Goal: Find specific page/section: Find specific page/section

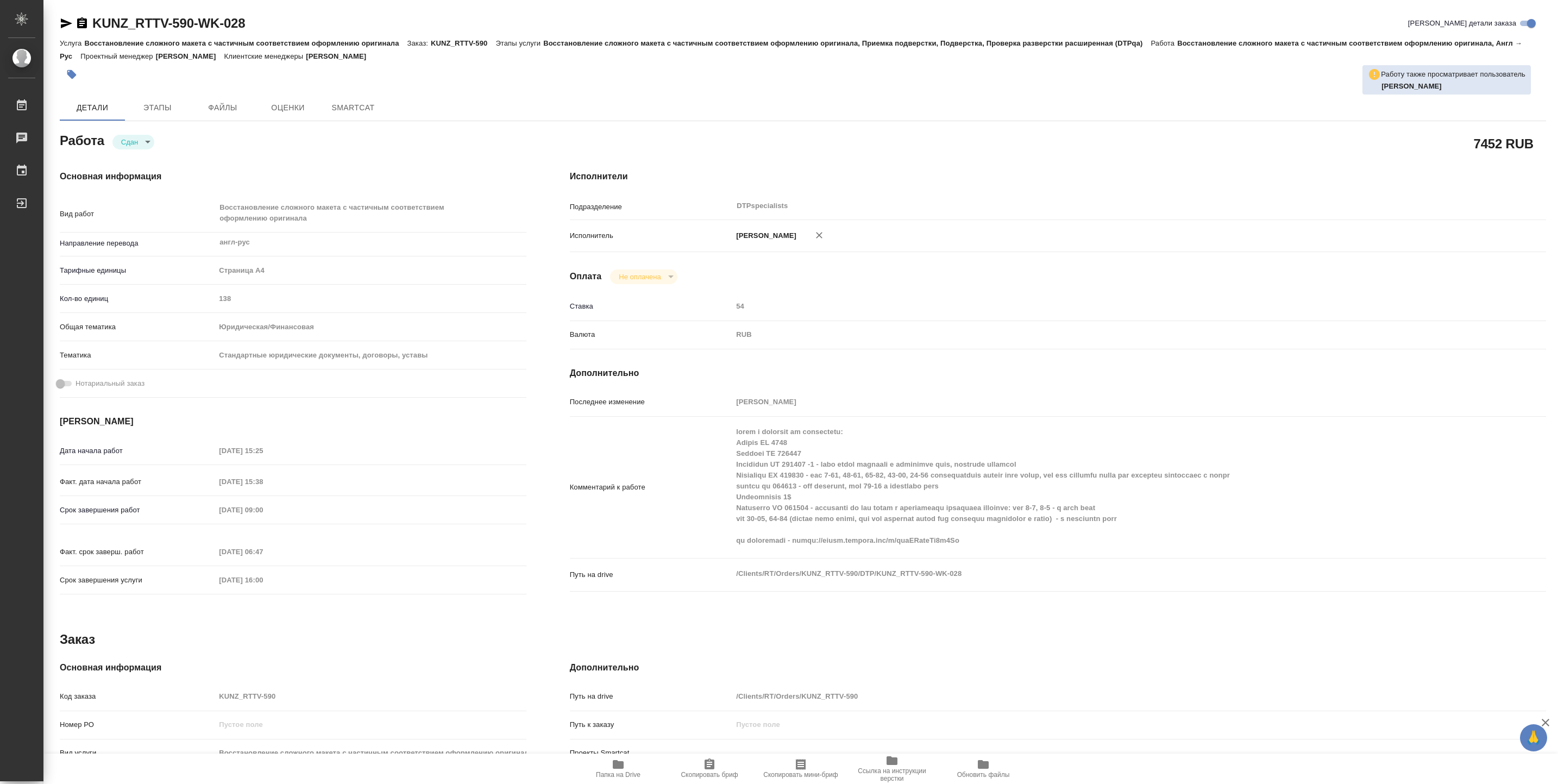
type textarea "x"
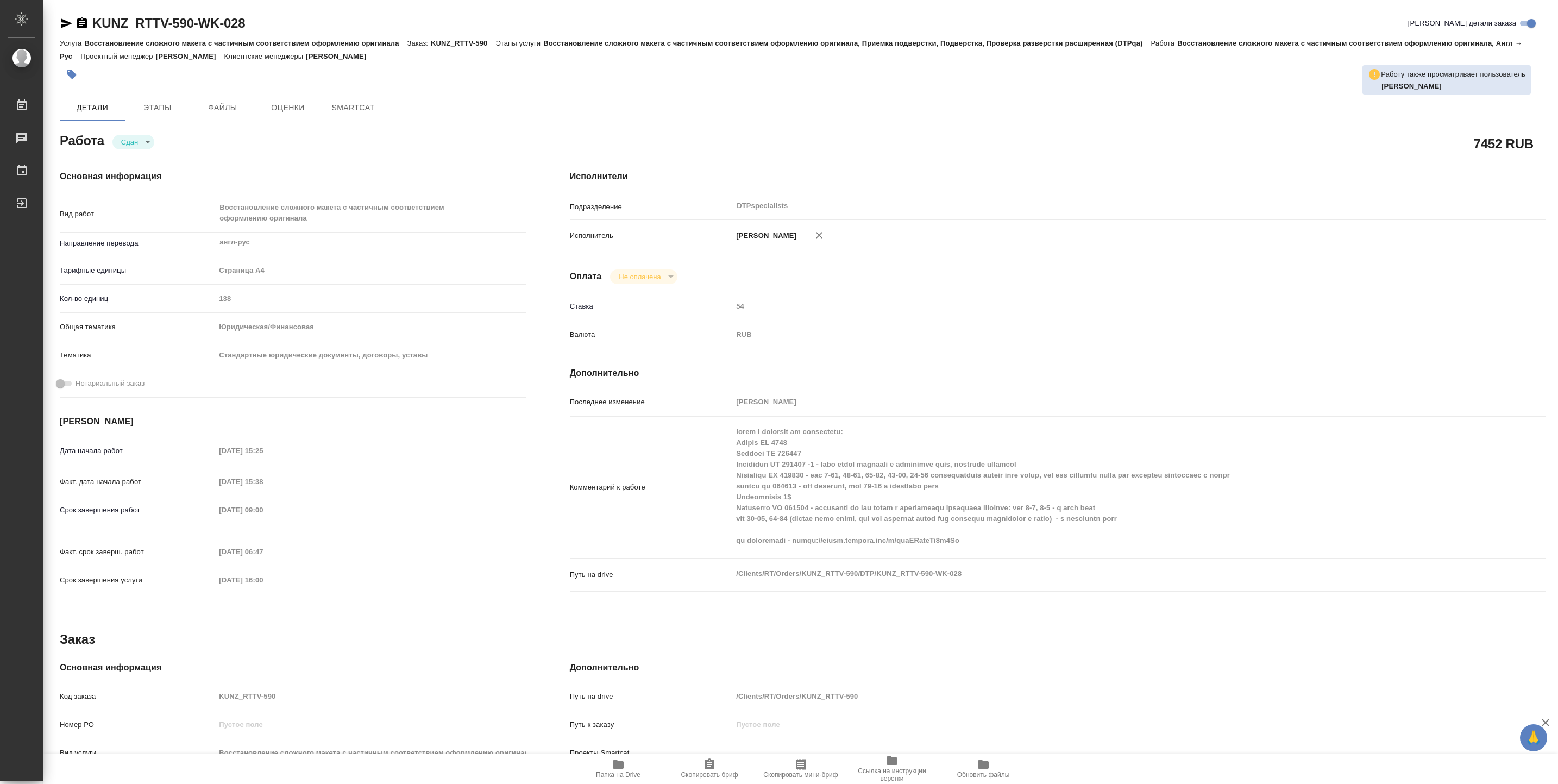
type textarea "x"
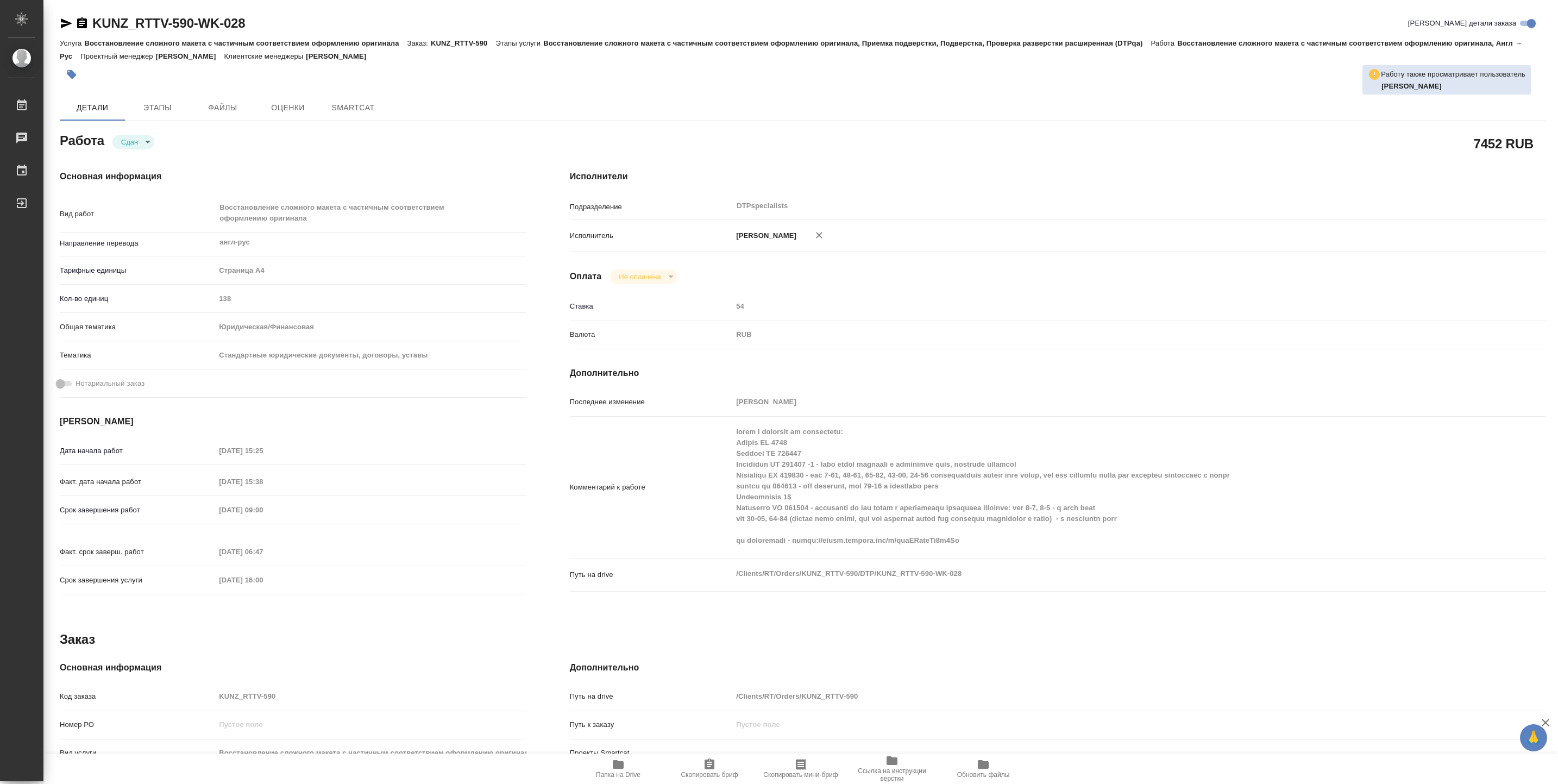
type textarea "x"
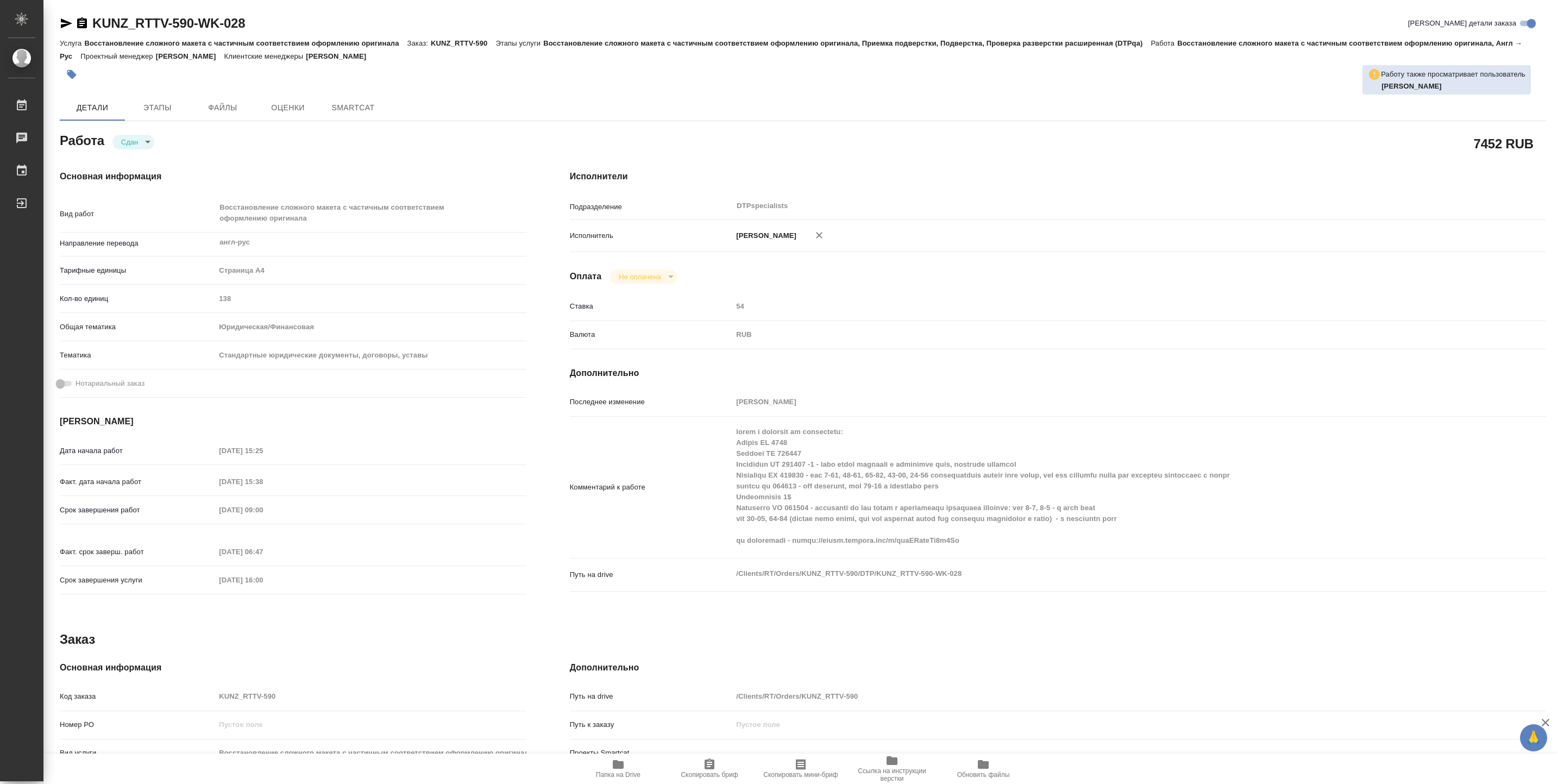
type textarea "x"
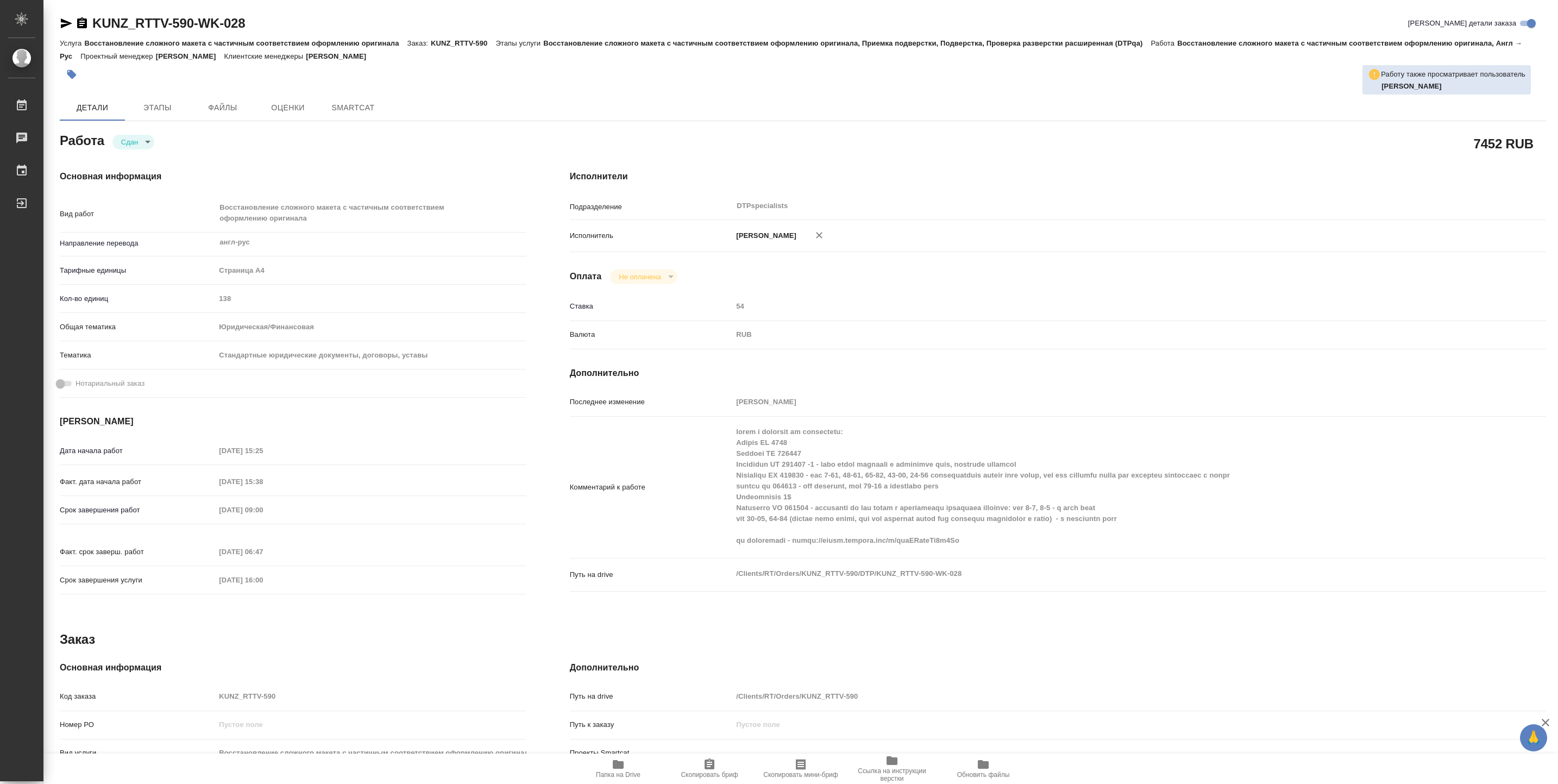
type textarea "x"
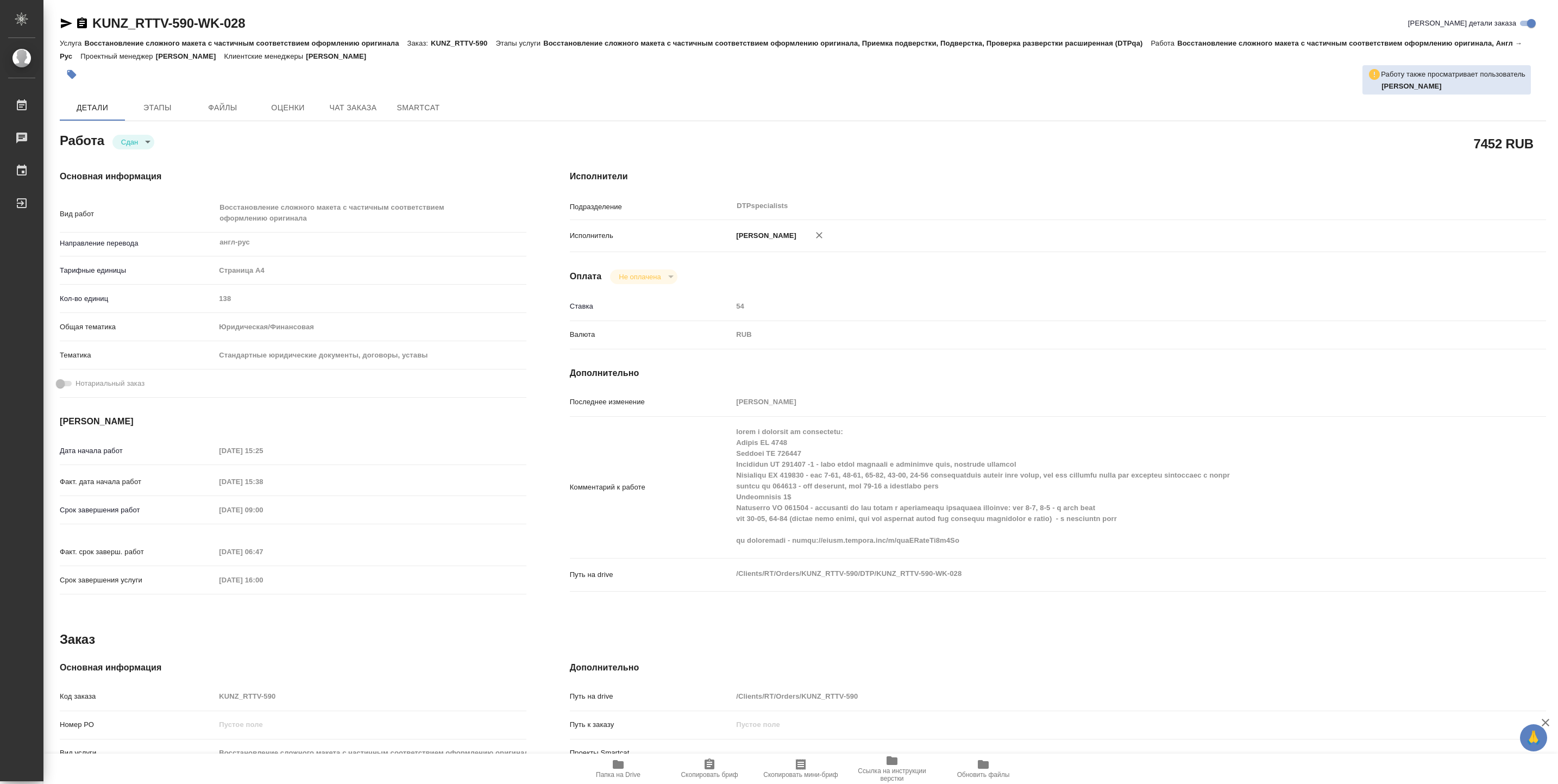
type textarea "x"
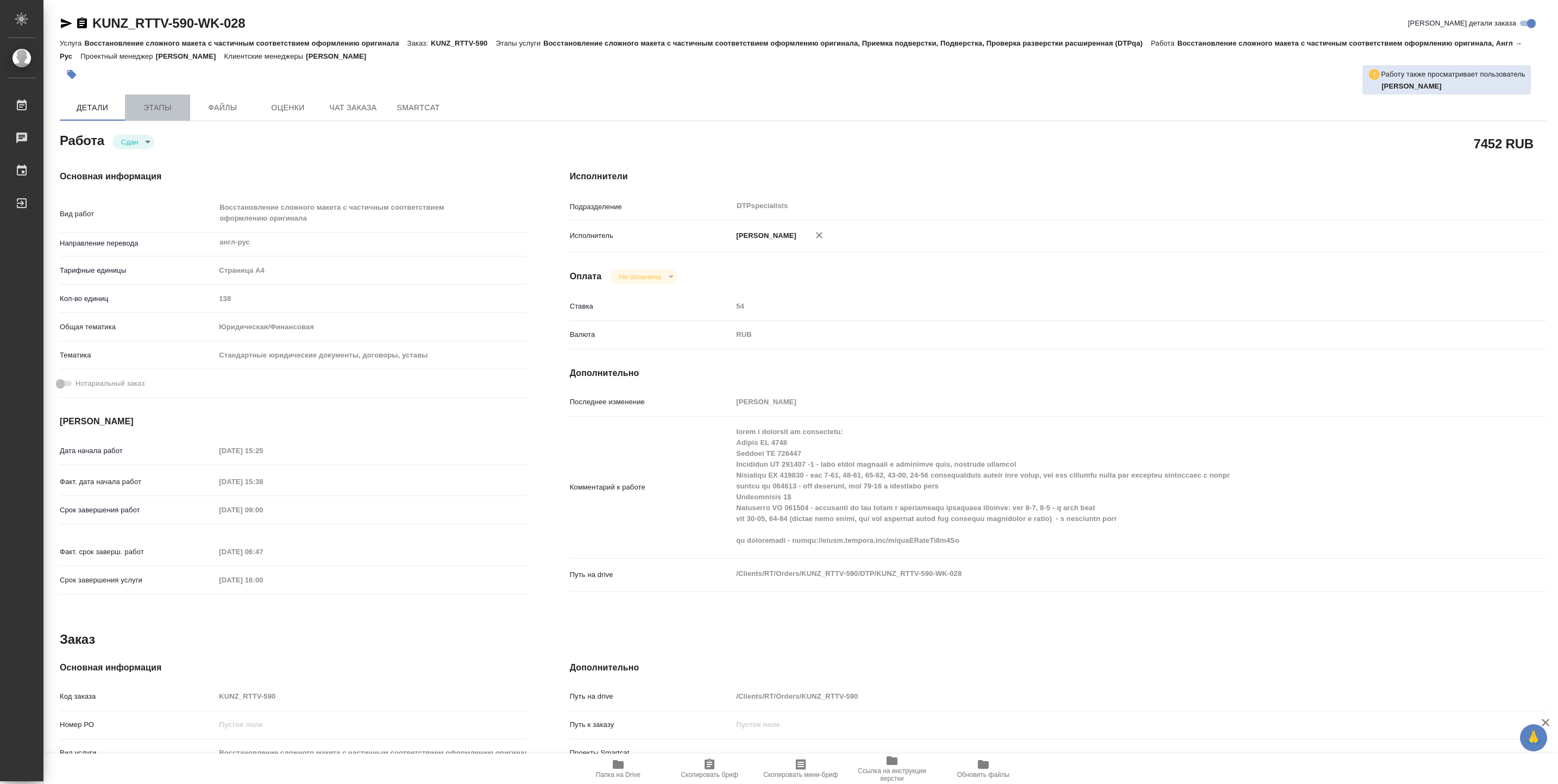
click at [159, 102] on span "Этапы" at bounding box center [157, 108] width 52 height 13
type textarea "x"
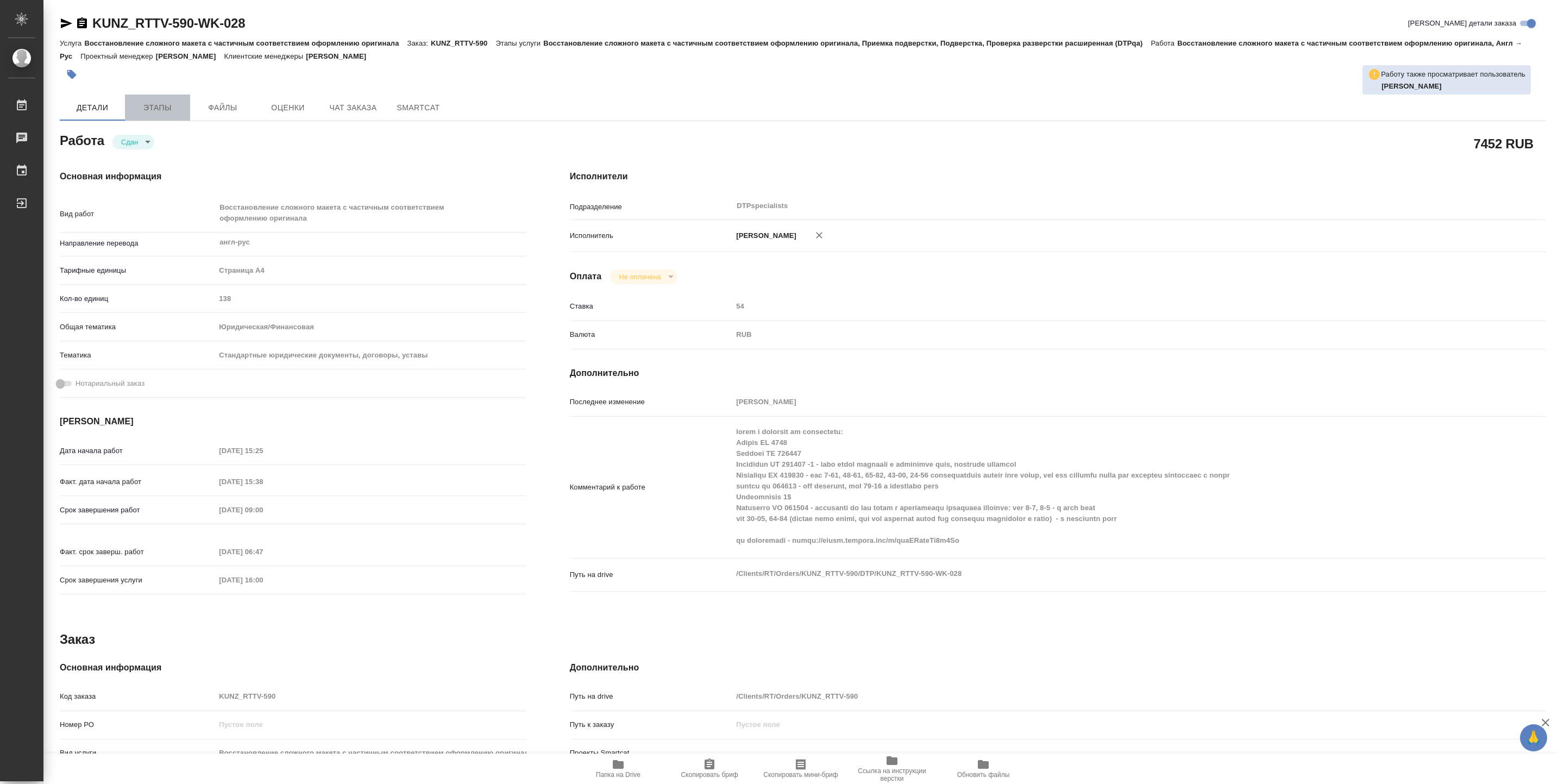
type textarea "x"
